Goal: Information Seeking & Learning: Find specific page/section

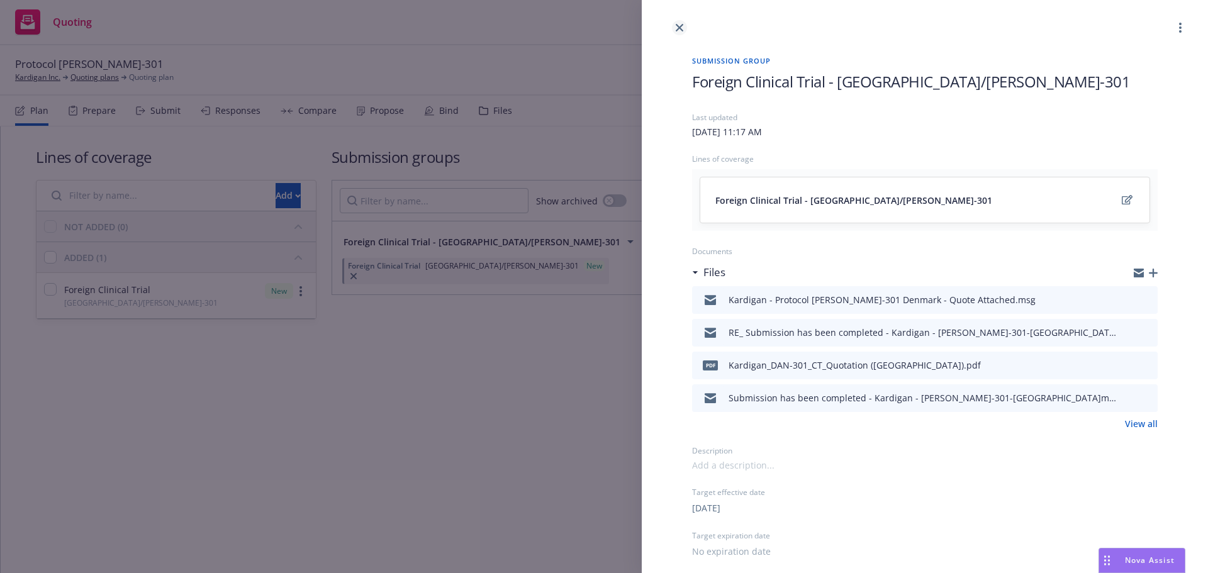
click at [678, 28] on icon "close" at bounding box center [680, 28] width 8 height 8
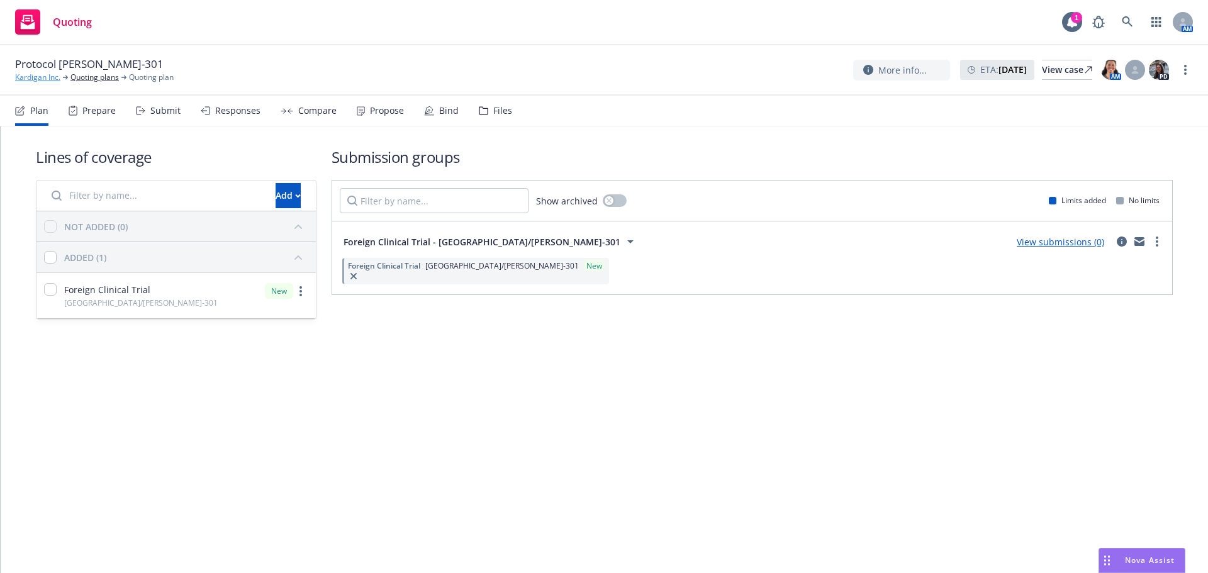
click at [50, 81] on link "Kardigan Inc." at bounding box center [37, 77] width 45 height 11
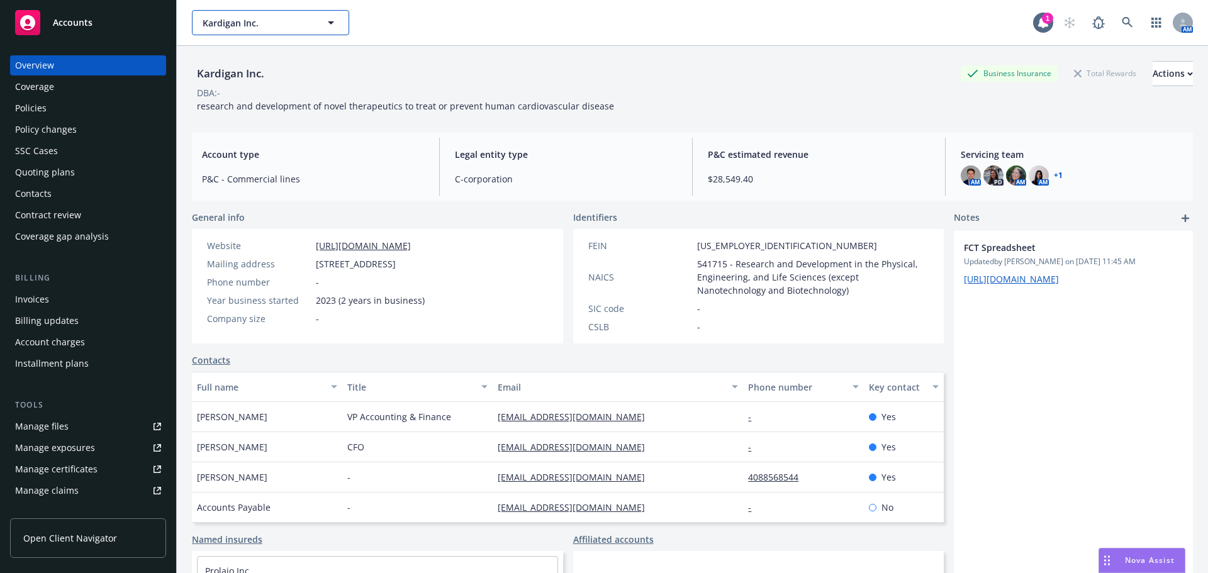
click at [240, 25] on span "Kardigan Inc." at bounding box center [257, 22] width 109 height 13
type input "synchron"
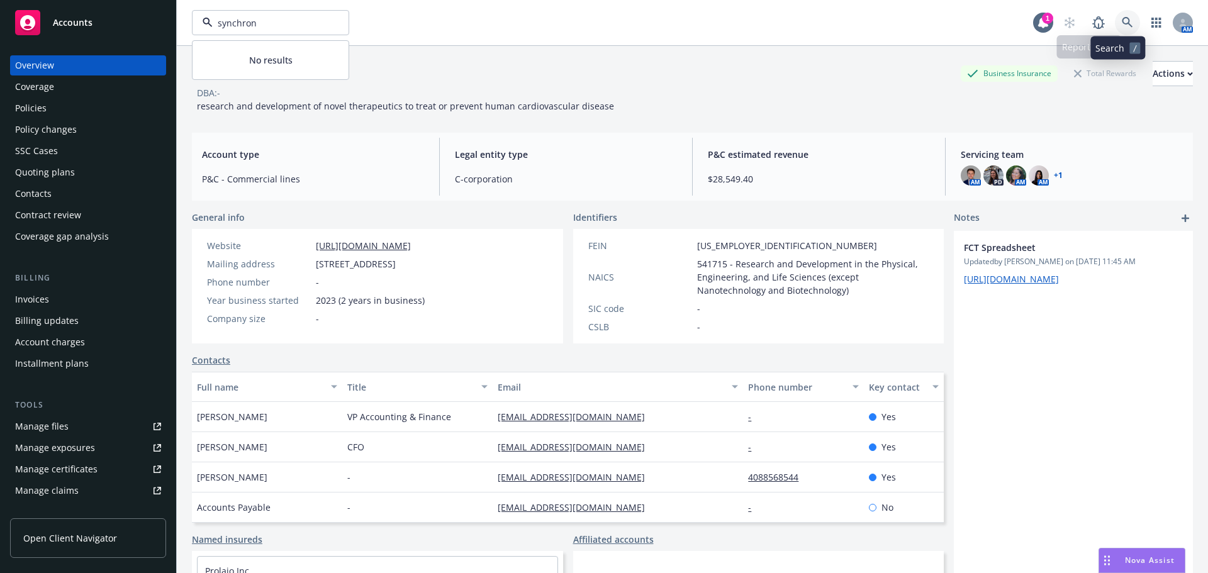
click at [1122, 23] on icon at bounding box center [1127, 22] width 11 height 11
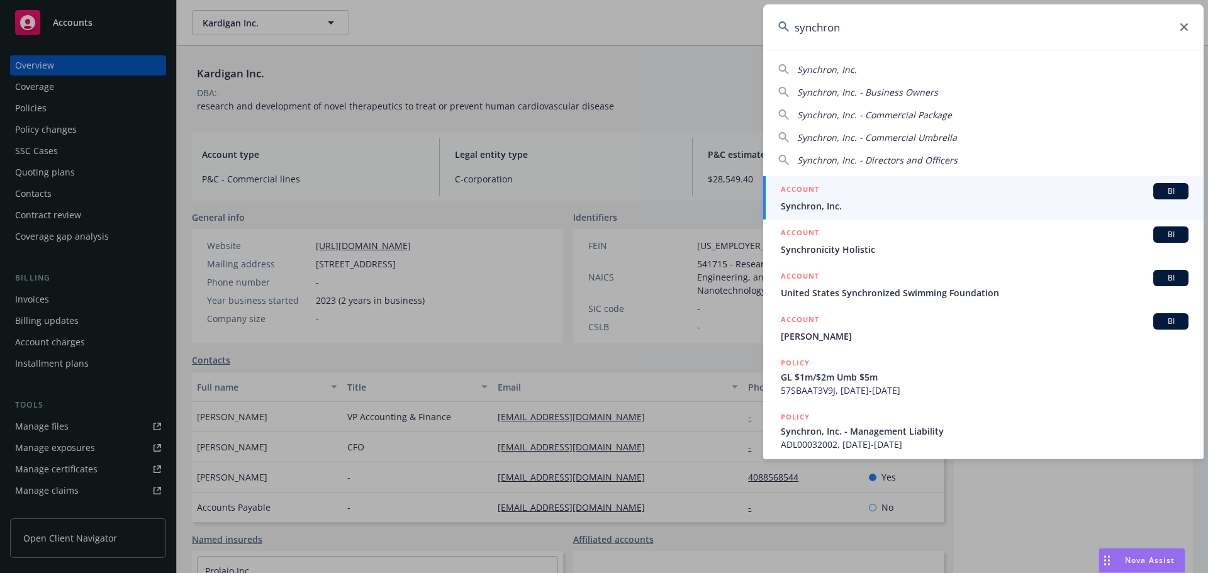
type input "synchron"
click at [1002, 194] on div "ACCOUNT BI" at bounding box center [985, 191] width 408 height 16
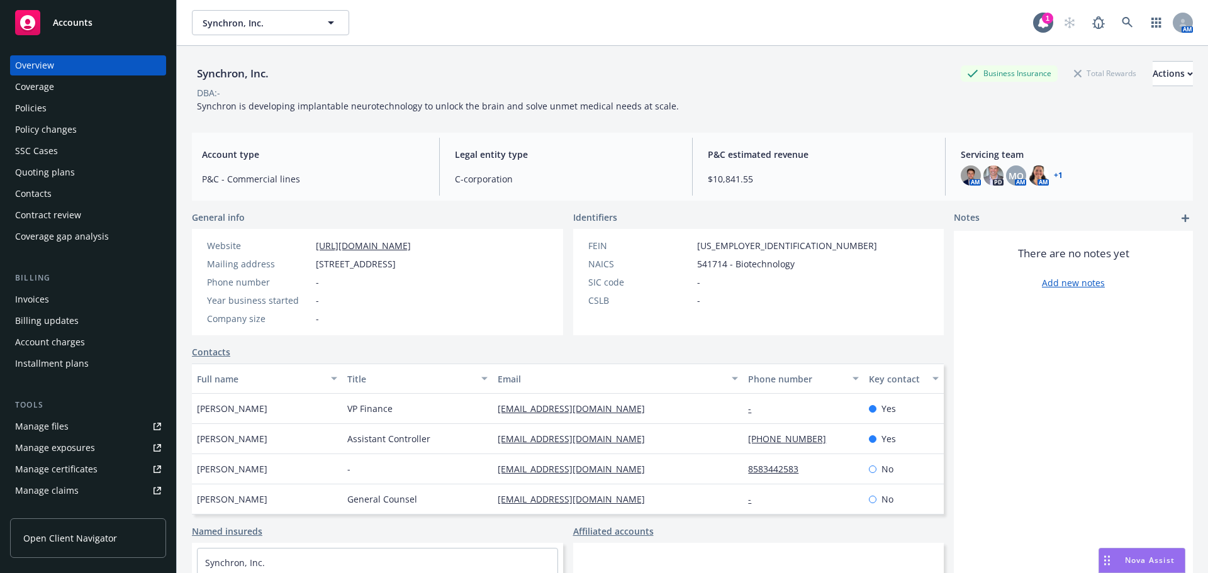
click at [50, 110] on div "Policies" at bounding box center [88, 108] width 146 height 20
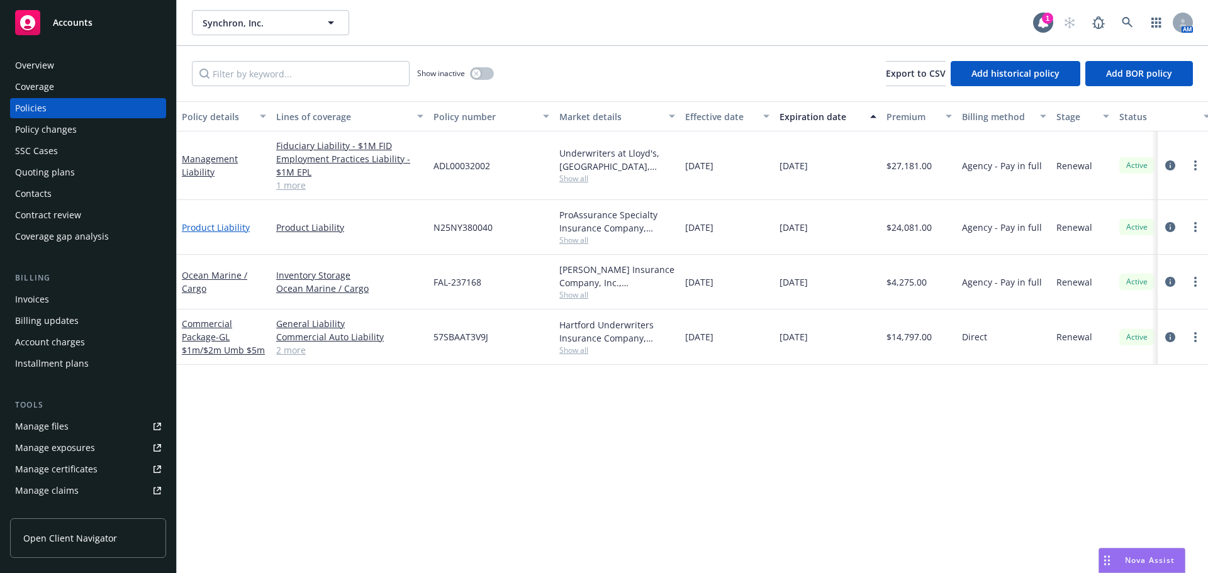
click at [227, 227] on link "Product Liability" at bounding box center [216, 228] width 68 height 12
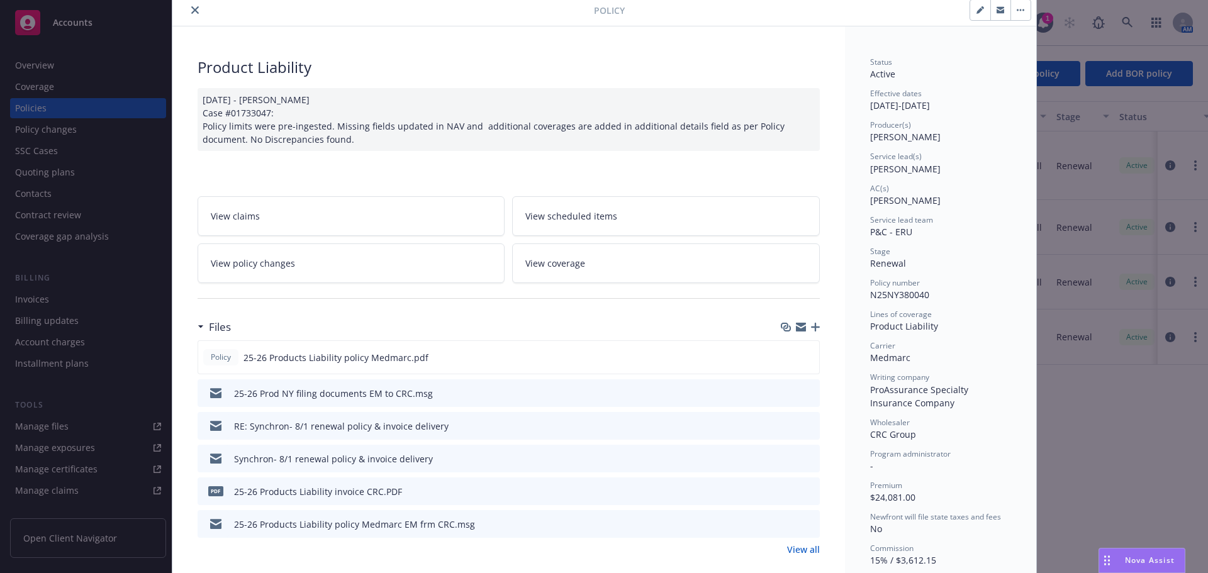
scroll to position [126, 0]
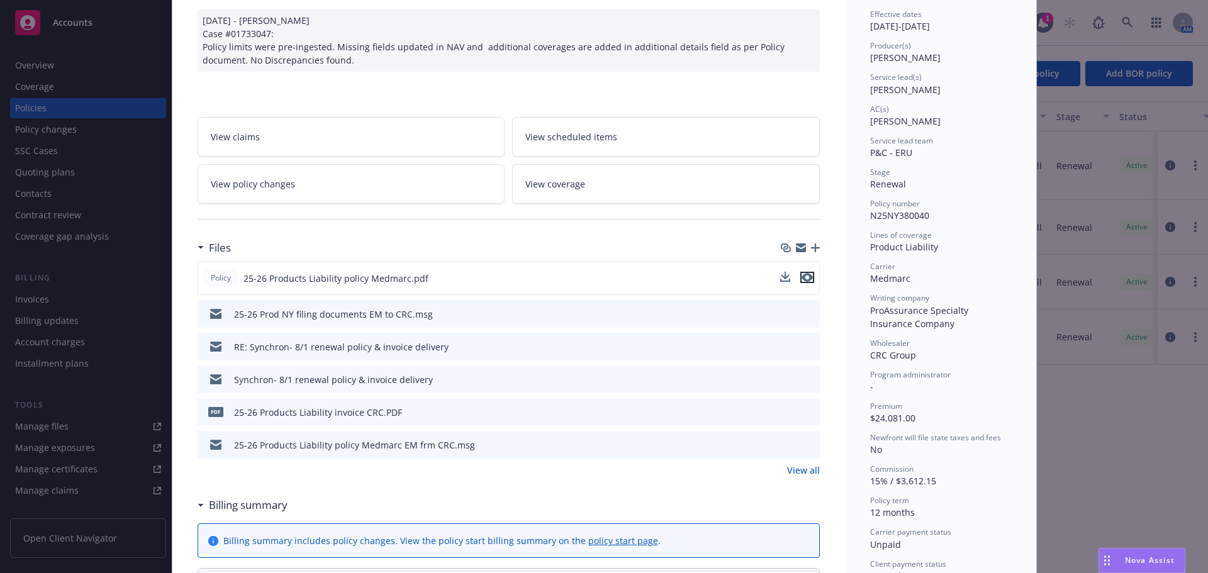
click at [803, 279] on icon "preview file" at bounding box center [807, 277] width 11 height 9
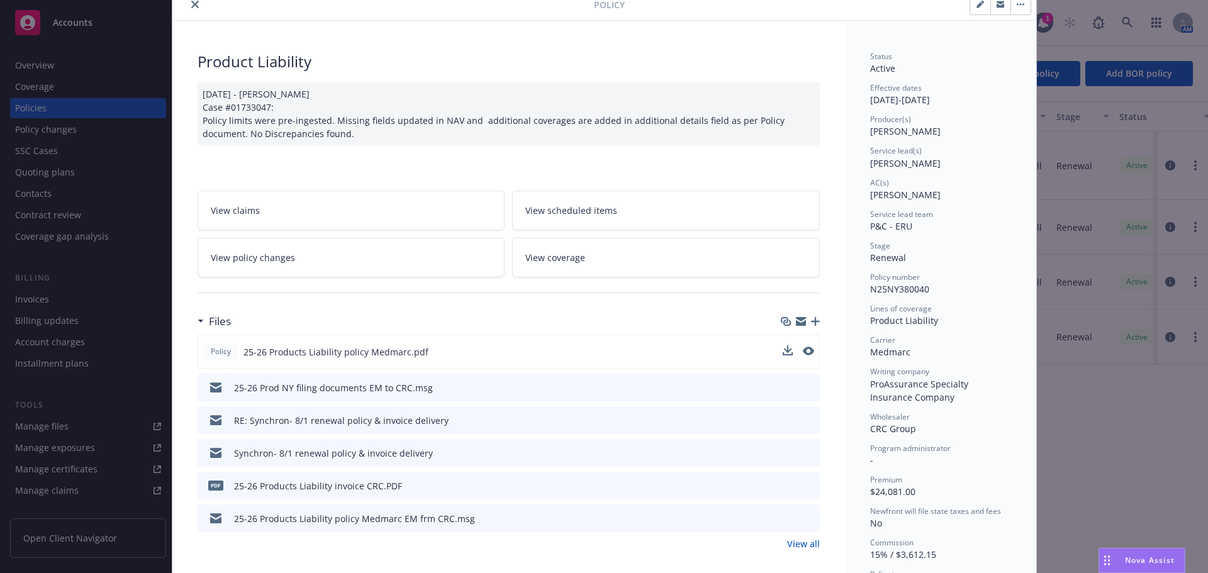
scroll to position [0, 0]
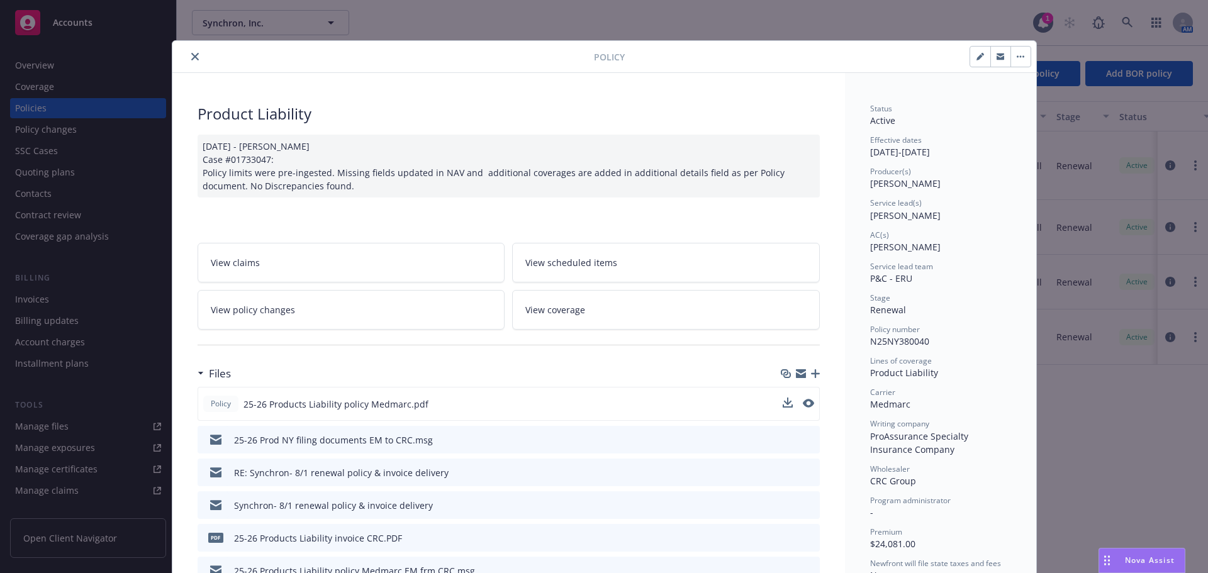
click at [181, 52] on div at bounding box center [385, 56] width 417 height 15
click at [192, 59] on icon "close" at bounding box center [195, 57] width 8 height 8
